Goal: Transaction & Acquisition: Purchase product/service

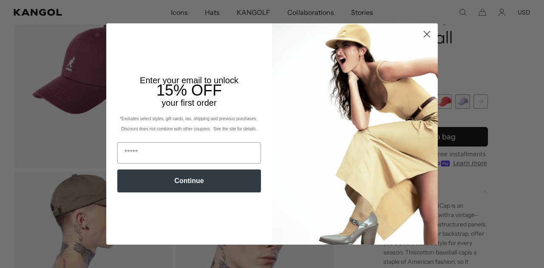
scroll to position [0, 175]
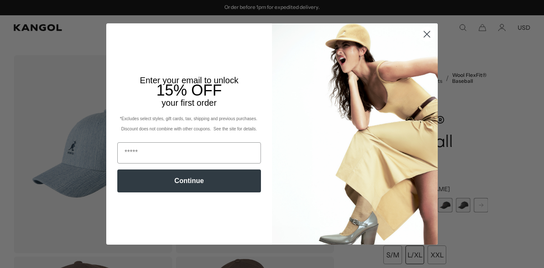
click at [422, 31] on circle "Close dialog" at bounding box center [427, 34] width 14 height 14
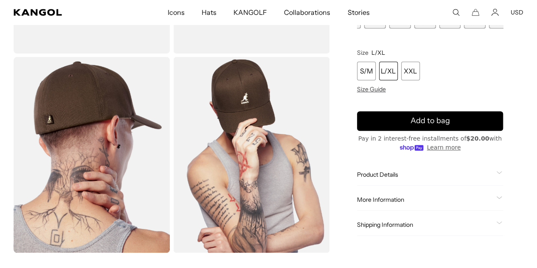
scroll to position [212, 0]
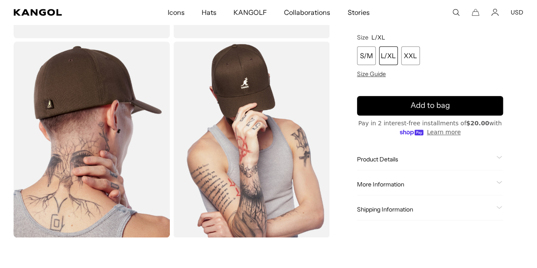
click at [401, 154] on div "Product Details If you're looking for a streamlined style that's as practical a…" at bounding box center [430, 160] width 146 height 22
click at [405, 161] on span "Product Details" at bounding box center [425, 159] width 136 height 8
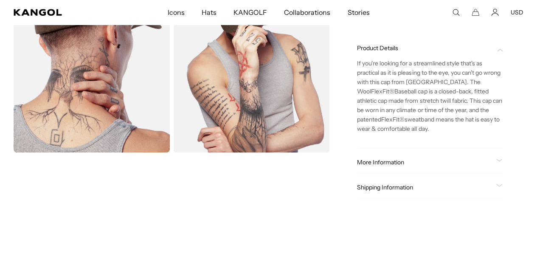
scroll to position [340, 0]
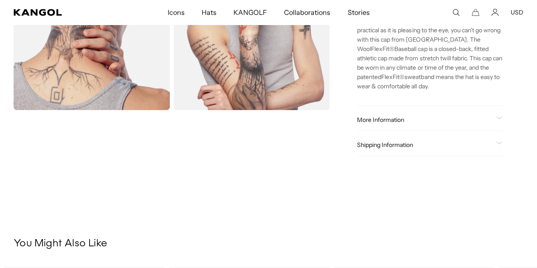
click at [406, 124] on span "More Information" at bounding box center [425, 120] width 136 height 8
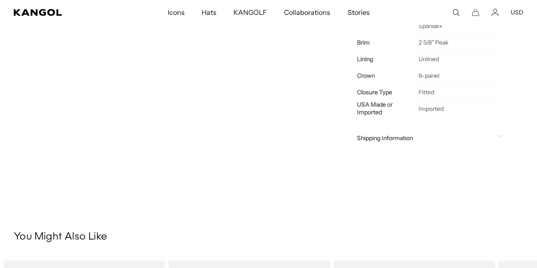
scroll to position [0, 175]
click at [438, 142] on span "Shipping Information" at bounding box center [425, 138] width 136 height 8
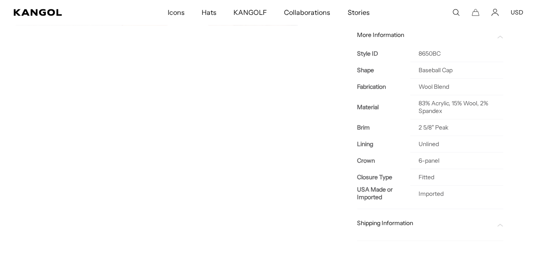
scroll to position [0, 0]
